Goal: Task Accomplishment & Management: Manage account settings

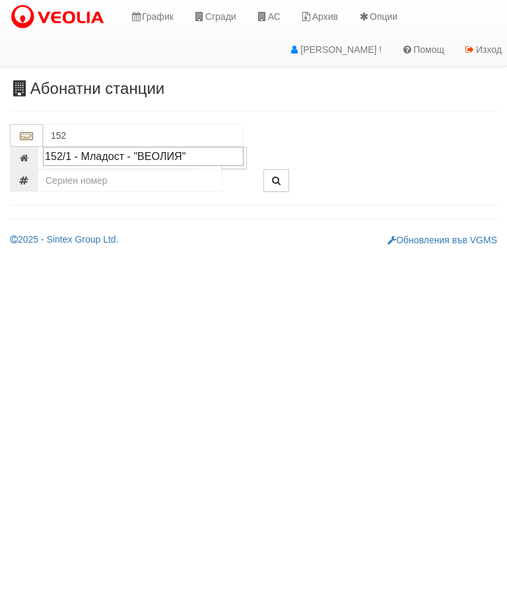
click at [170, 153] on div "152/1 - Младост - "ВЕОЛИЯ"" at bounding box center [143, 156] width 197 height 15
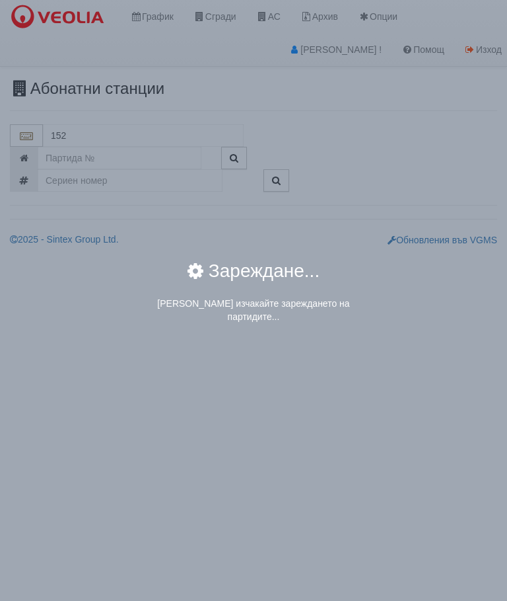
type input "152/1 - Младост - "ВЕОЛИЯ""
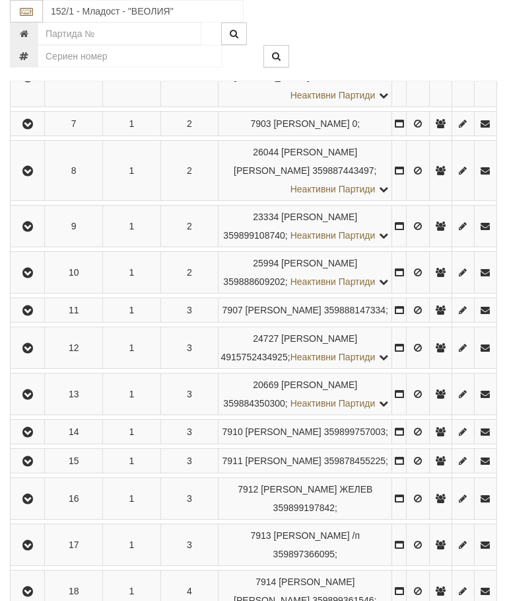
scroll to position [546, 0]
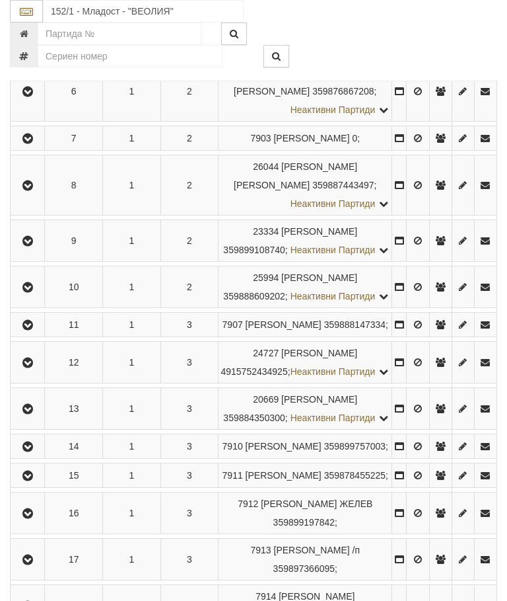
click at [28, 367] on icon "button" at bounding box center [28, 362] width 16 height 9
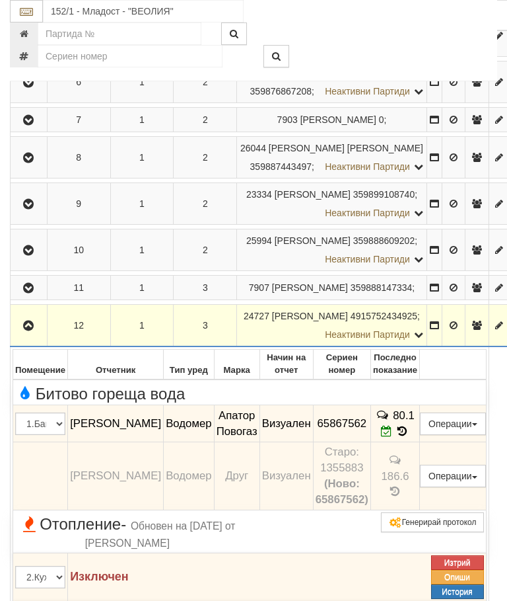
click at [0, 0] on button "Редакция / Протокол" at bounding box center [0, 0] width 0 height 0
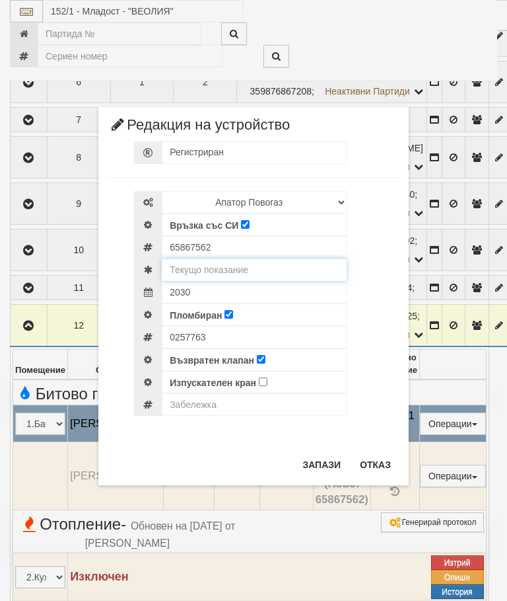
click at [239, 268] on input "text" at bounding box center [254, 269] width 185 height 22
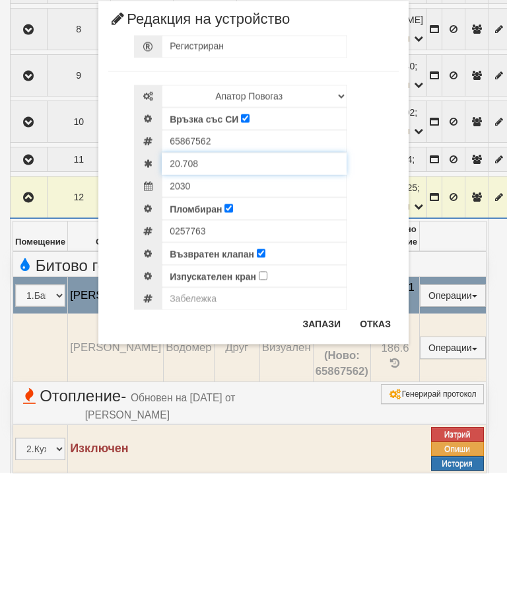
type input "20.708"
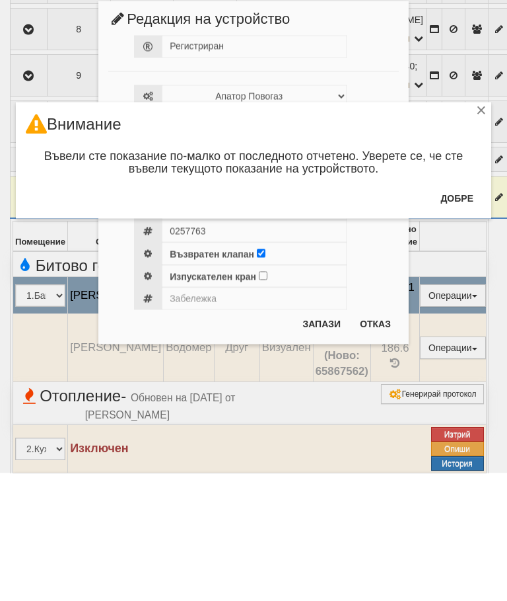
scroll to position [674, 0]
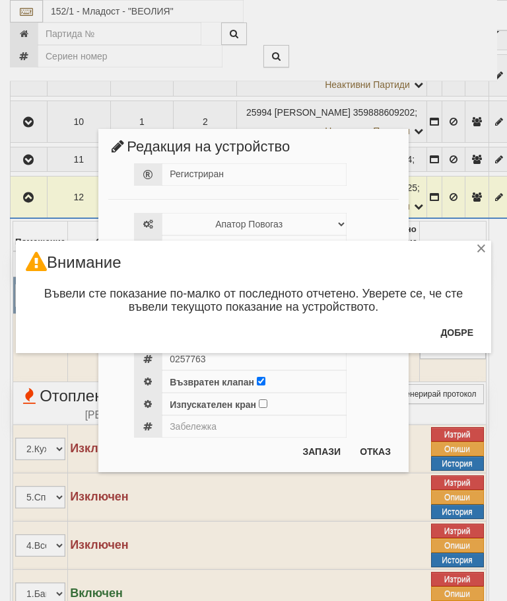
click at [466, 322] on button "Добре" at bounding box center [457, 332] width 49 height 21
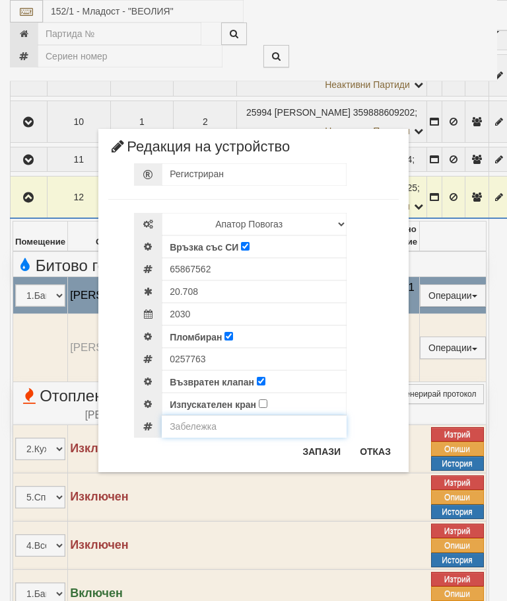
click at [197, 428] on input "text" at bounding box center [254, 426] width 185 height 22
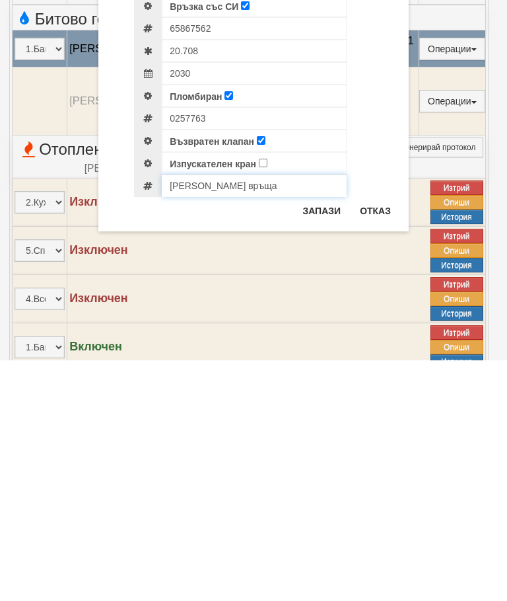
type input "[PERSON_NAME] връща"
click at [380, 441] on button "Отказ" at bounding box center [375, 451] width 47 height 21
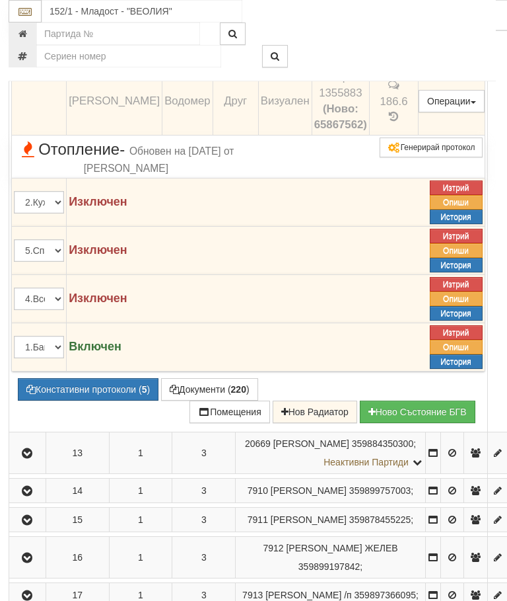
click at [482, 20] on div "152/1 - Младост - "ВЕОЛИЯ"" at bounding box center [252, 11] width 507 height 22
click at [404, 62] on icon at bounding box center [400, 56] width 9 height 11
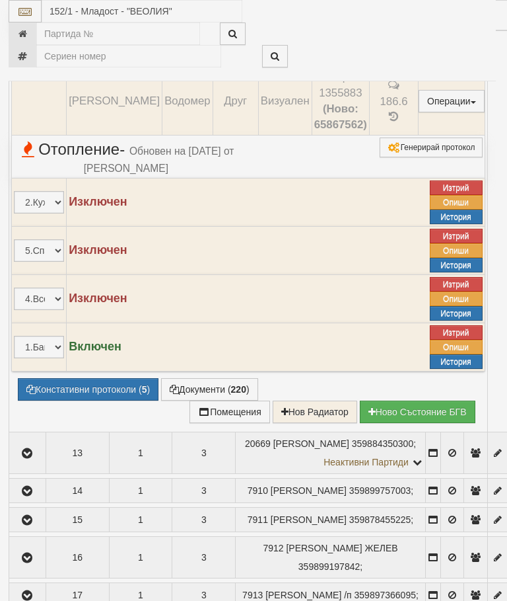
select select "10"
select select "1"
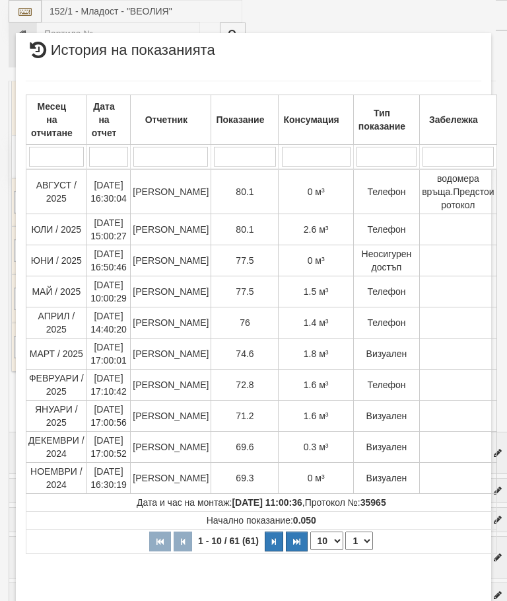
click at [465, 192] on span "водомера връща.Предстои ротокол" at bounding box center [458, 191] width 73 height 37
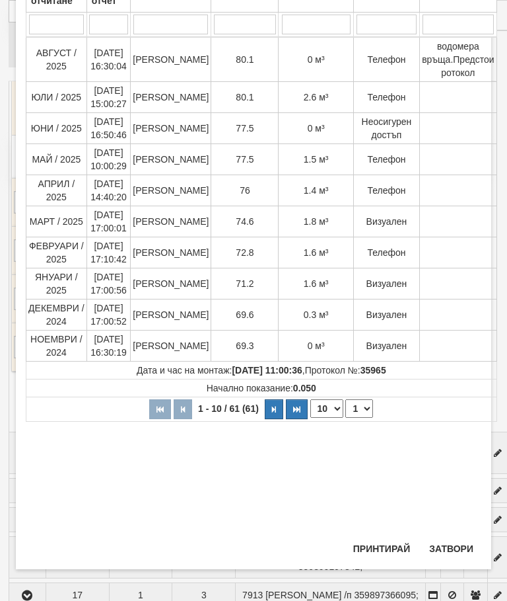
scroll to position [133, 0]
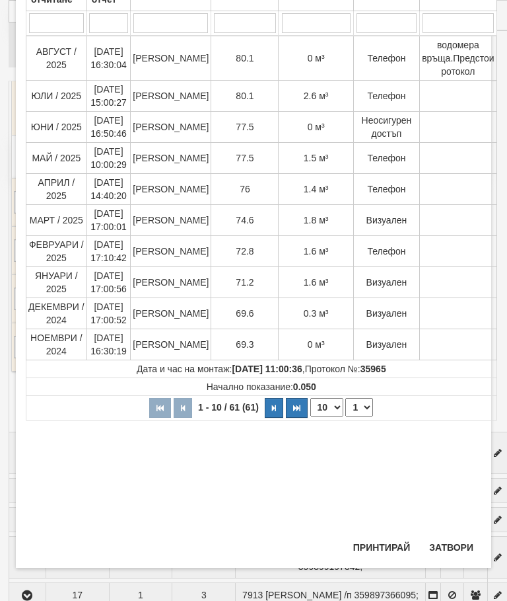
click at [461, 548] on button "Затвори" at bounding box center [452, 547] width 60 height 21
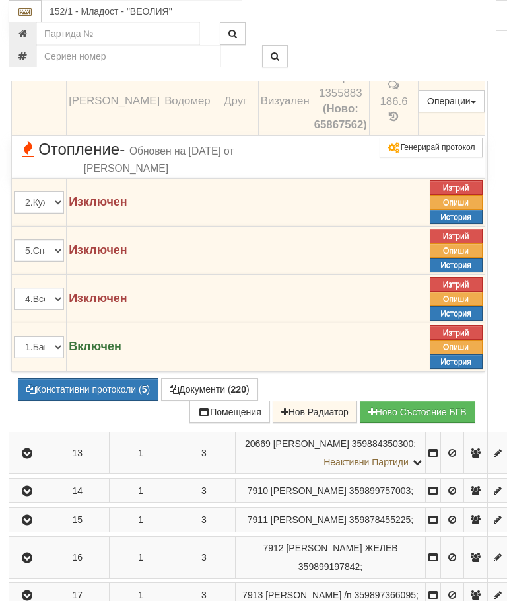
click at [0, 0] on button "Предписание (УПП)" at bounding box center [0, 0] width 0 height 0
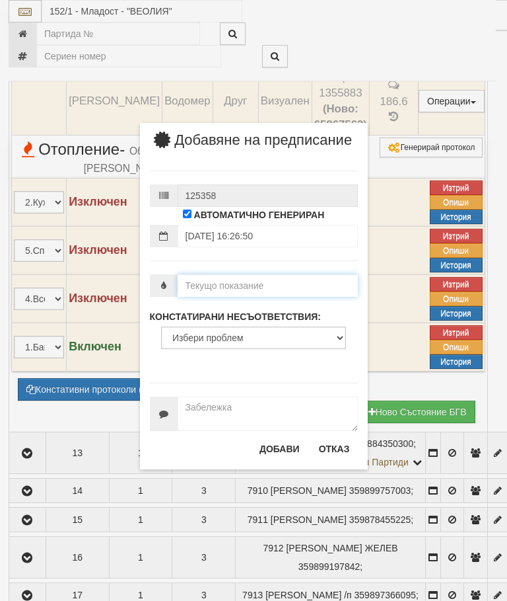
click at [235, 293] on input "number" at bounding box center [268, 285] width 180 height 22
type input "20.708"
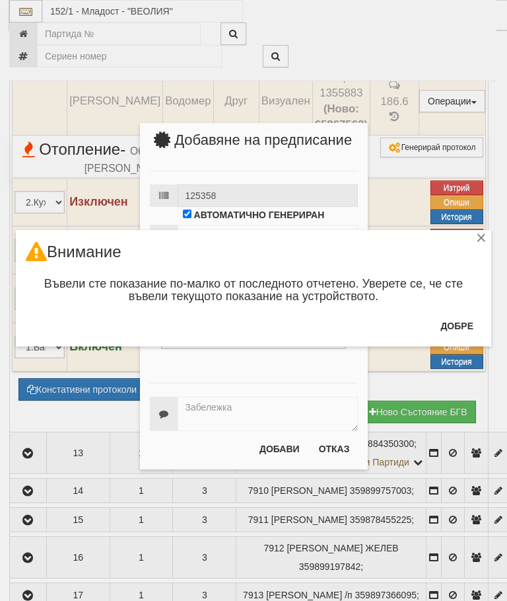
scroll to position [1092, 1]
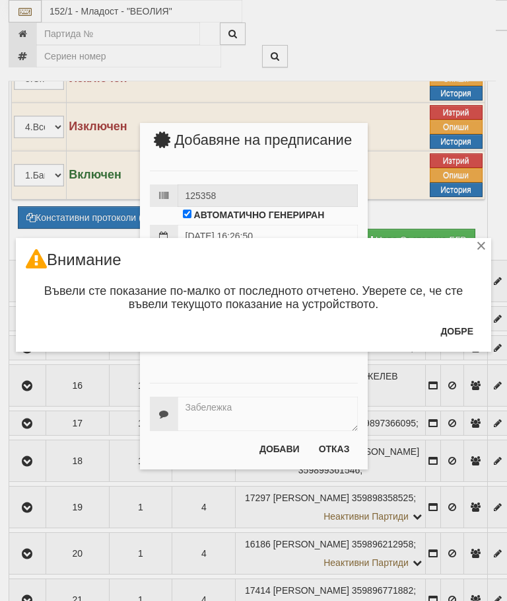
click at [462, 326] on button "Добре" at bounding box center [457, 330] width 49 height 21
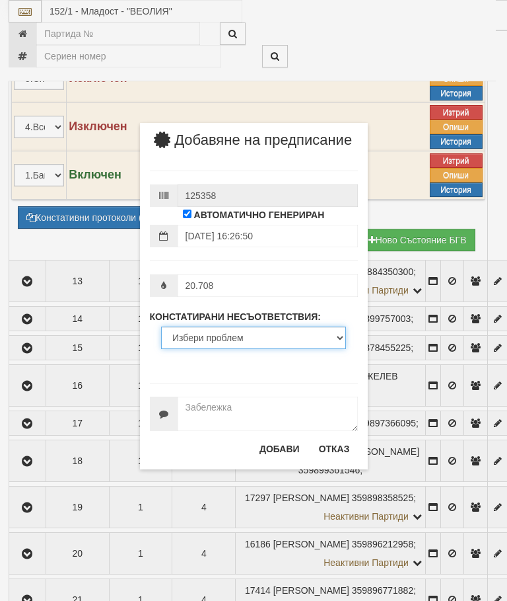
click at [216, 349] on select "Избери проблем Липсва индивидуален водомер; Изтекла валидност на метрологичната…" at bounding box center [253, 337] width 185 height 22
select select "BadWatermeter"
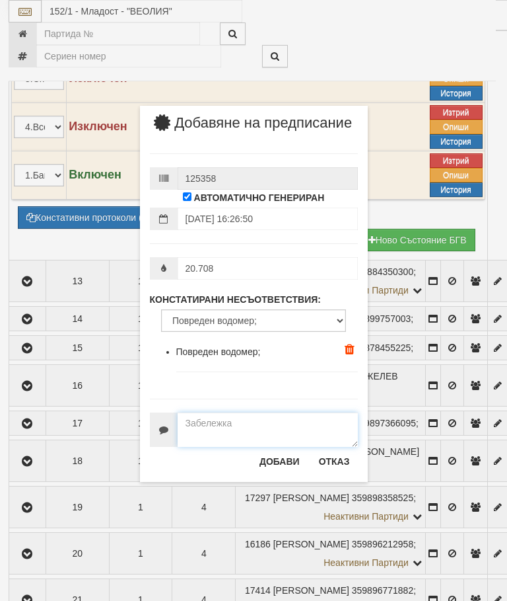
click at [207, 431] on textarea at bounding box center [268, 429] width 180 height 34
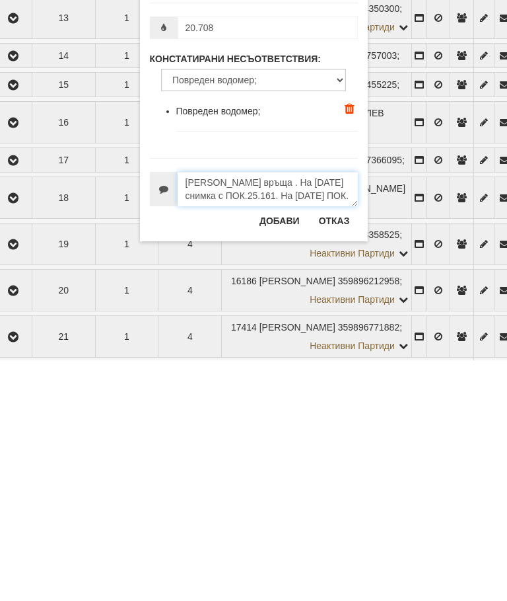
scroll to position [9, 0]
type textarea "[PERSON_NAME] връща . На [DATE] снимка с ПОК.25.161. На [DATE] ПОК.20.705 снимки"
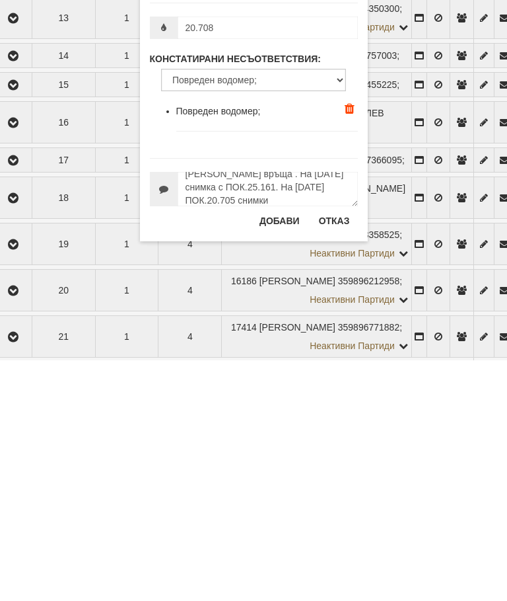
click at [288, 451] on button "Добави" at bounding box center [280, 461] width 56 height 21
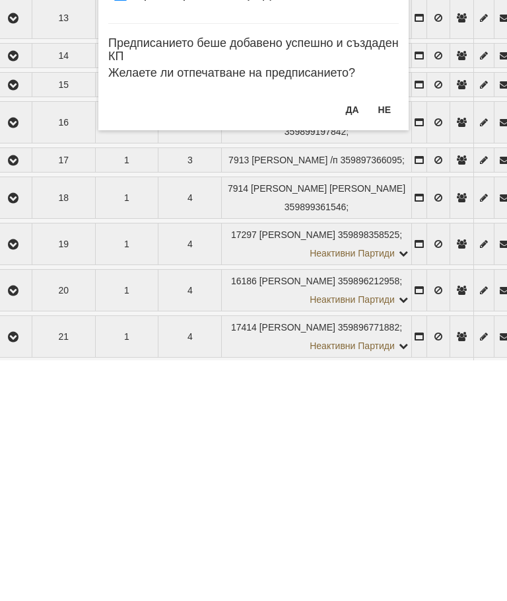
scroll to position [1355, 15]
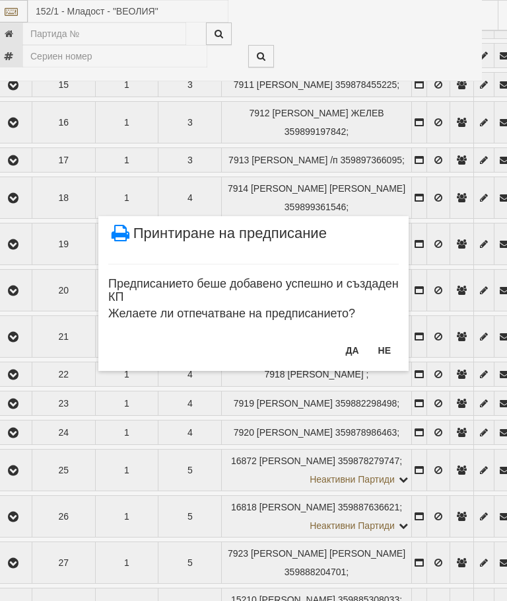
click at [390, 348] on button "Не" at bounding box center [385, 350] width 28 height 21
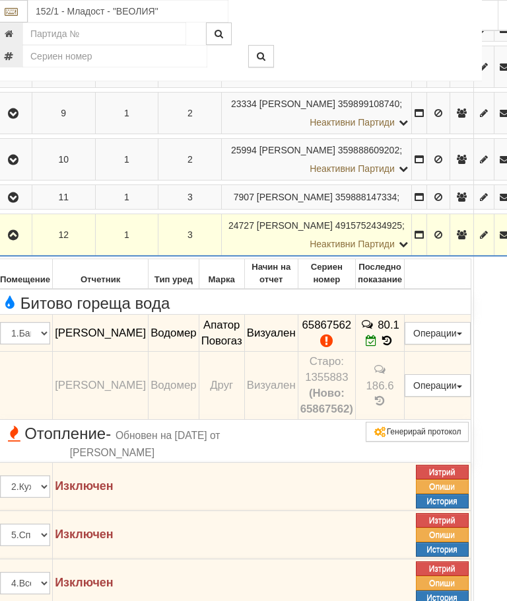
scroll to position [626, 15]
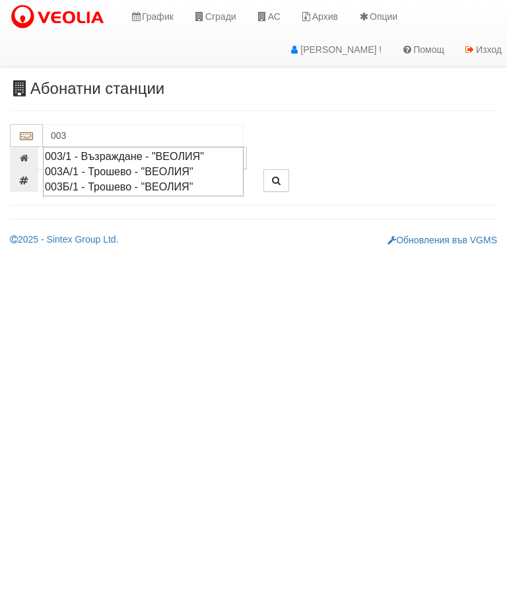
click at [114, 156] on div "003/1 - Възраждане - "ВЕОЛИЯ"" at bounding box center [143, 156] width 197 height 15
type input "003/1 - Възраждане - "ВЕОЛИЯ""
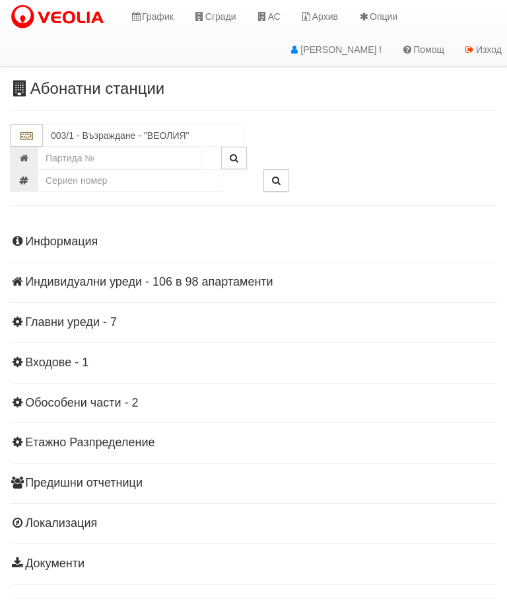
click at [136, 288] on div "Информация Параметри Брой Апартаменти: 98 Ползватели 07/2025 56 % 0 % 166" at bounding box center [254, 401] width 488 height 365
click at [147, 276] on h4 "Индивидуални уреди - 106 в 98 апартаменти" at bounding box center [254, 282] width 488 height 13
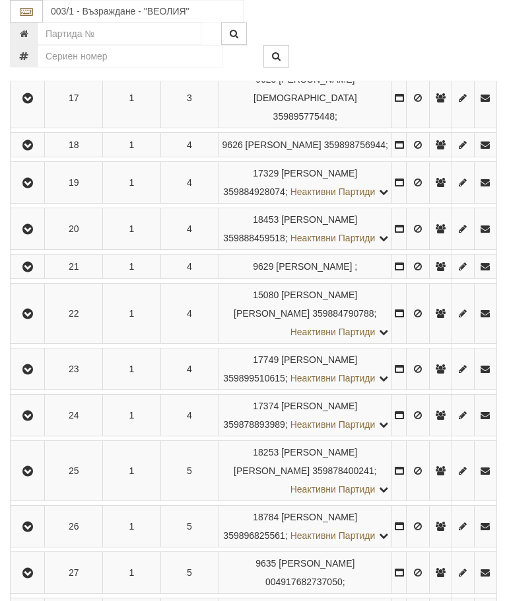
scroll to position [962, 0]
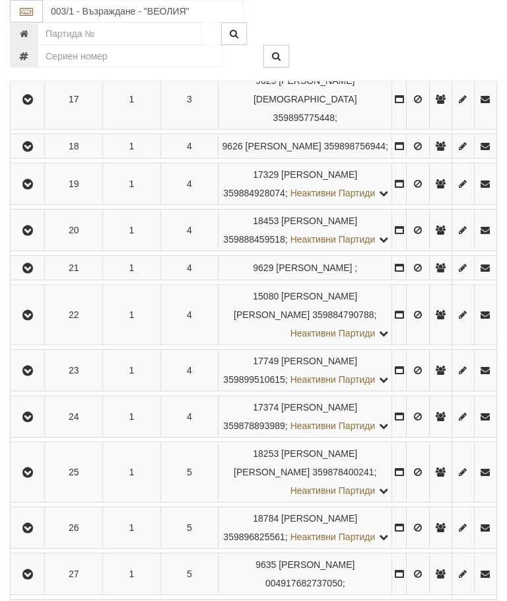
click at [32, 235] on icon "button" at bounding box center [28, 230] width 16 height 9
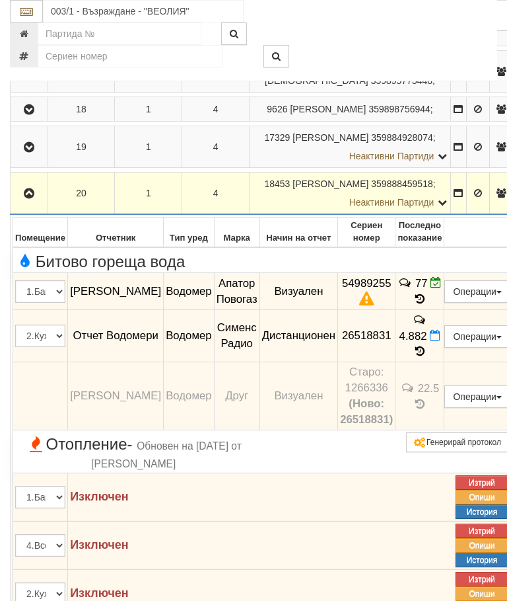
click at [0, 0] on button "Предписание (УПП)" at bounding box center [0, 0] width 0 height 0
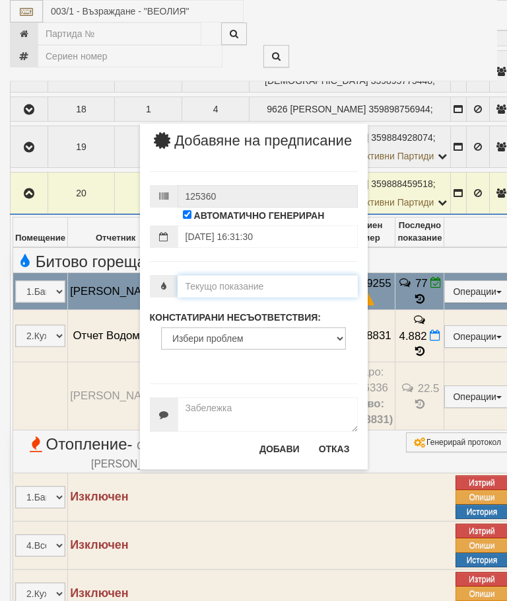
click at [230, 297] on input "number" at bounding box center [268, 286] width 180 height 22
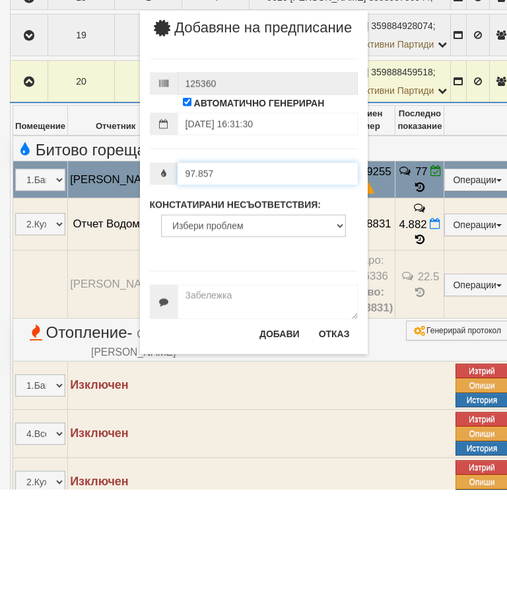
type input "97.857"
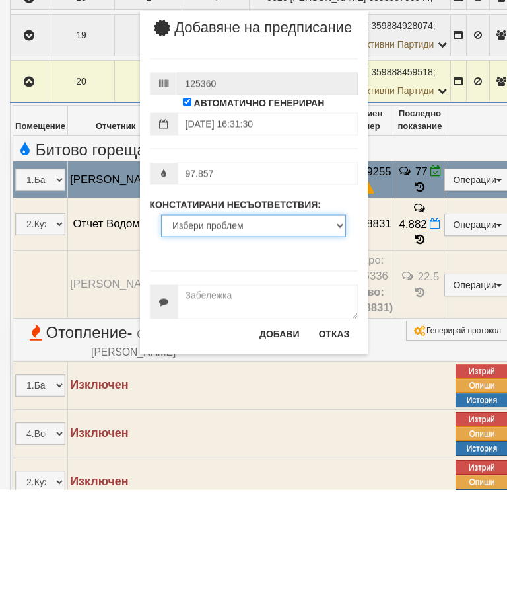
click at [244, 326] on select "Избери проблем Липсва индивидуален водомер; Изтекла валидност на метрологичната…" at bounding box center [253, 337] width 185 height 22
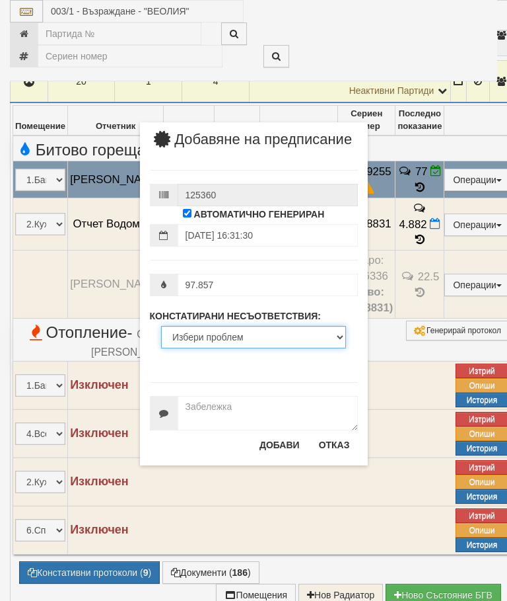
select select "ExpiredMetrologicalYear"
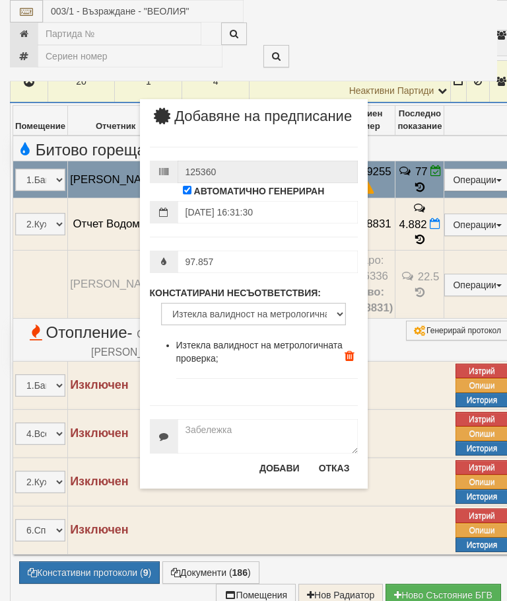
click at [278, 478] on button "Добави" at bounding box center [280, 467] width 56 height 21
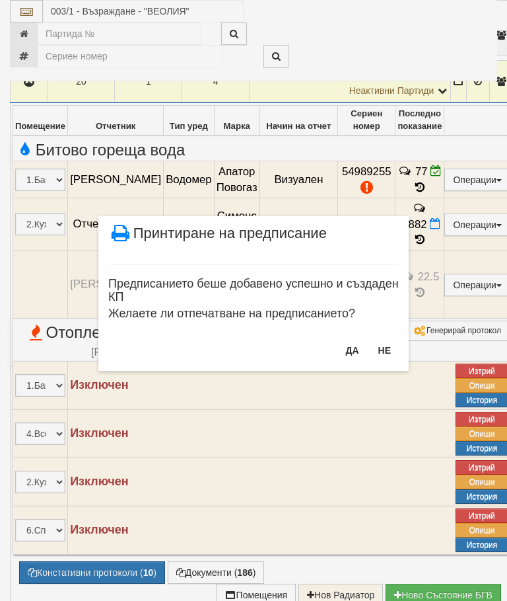
click at [392, 348] on button "Не" at bounding box center [385, 350] width 28 height 21
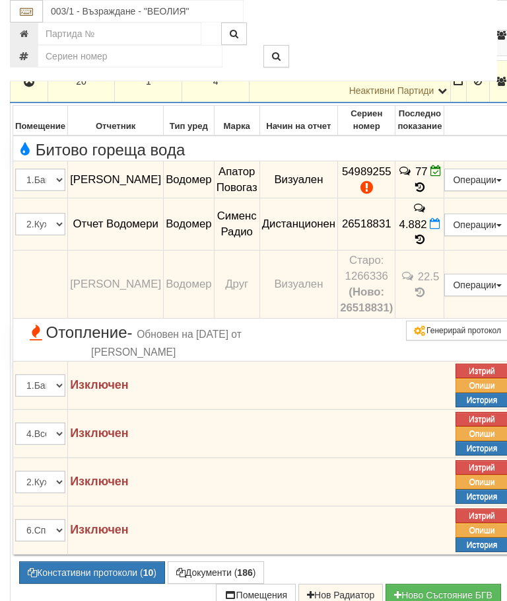
click at [34, 87] on icon "button" at bounding box center [29, 81] width 16 height 9
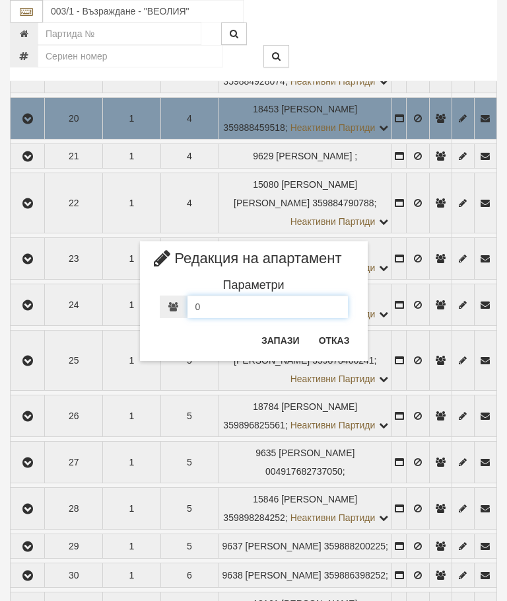
click at [223, 315] on input "0" at bounding box center [268, 306] width 161 height 22
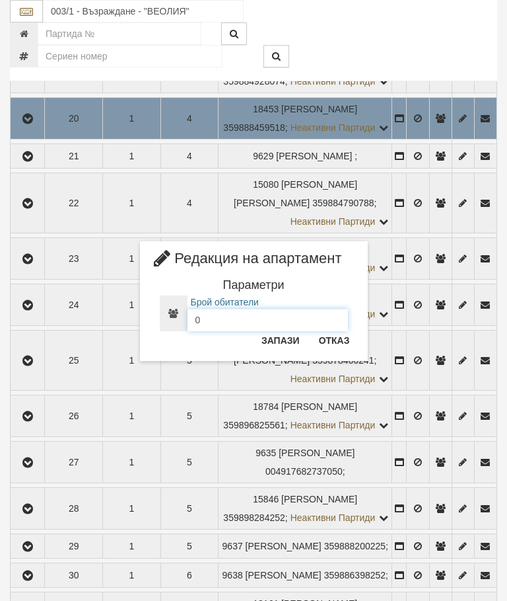
scroll to position [1073, 0]
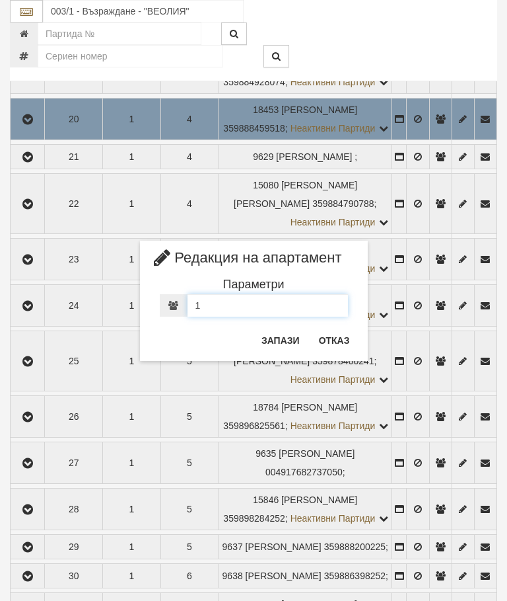
type input "1"
click at [281, 336] on button "Запази" at bounding box center [281, 340] width 54 height 21
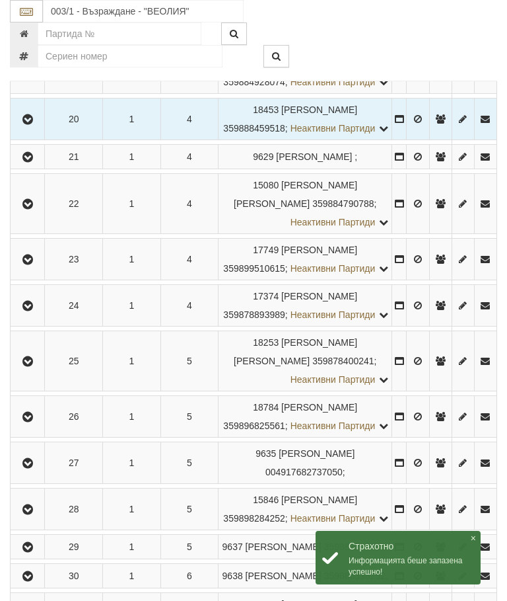
scroll to position [1074, 0]
